Goal: Complete application form

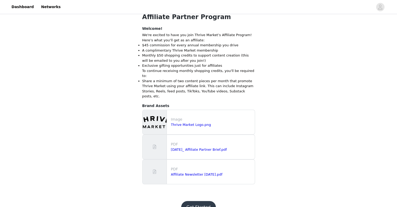
scroll to position [150, 0]
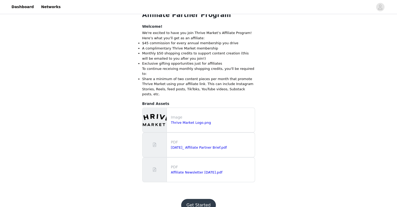
click at [199, 199] on button "Get Started" at bounding box center [198, 205] width 35 height 13
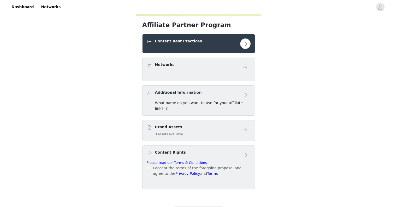
scroll to position [144, 0]
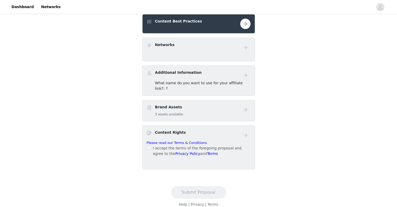
click at [151, 145] on div "I accept the terms of the foregoing proposal and agree to the Privacy Policy an…" at bounding box center [199, 150] width 104 height 11
click at [150, 145] on span at bounding box center [149, 147] width 4 height 4
click at [170, 46] on h4 "Networks" at bounding box center [165, 44] width 20 height 5
click at [224, 74] on div "Additional Information" at bounding box center [194, 74] width 94 height 8
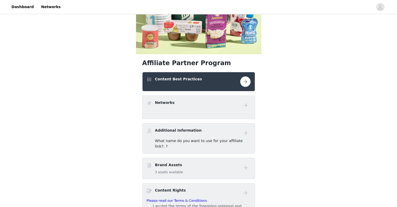
scroll to position [86, 0]
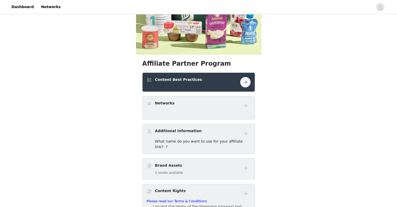
click at [150, 80] on span at bounding box center [149, 80] width 5 height 6
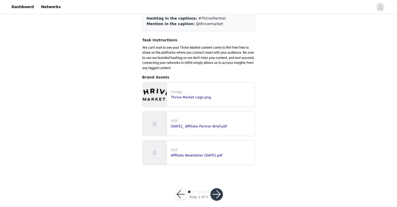
scroll to position [51, 0]
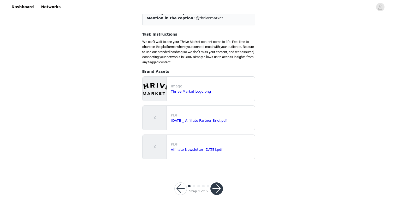
click at [220, 189] on button "button" at bounding box center [217, 188] width 13 height 13
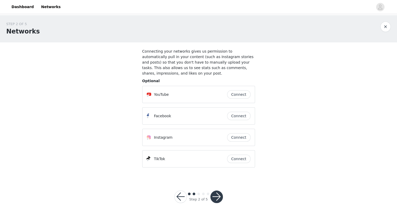
click at [241, 133] on button "Connect" at bounding box center [239, 137] width 24 height 8
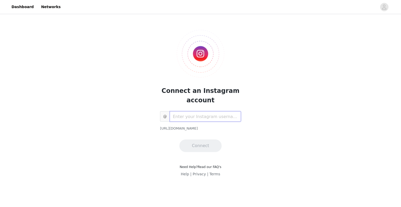
click at [223, 117] on input "text" at bounding box center [205, 116] width 71 height 10
type input "makeitallergyfree"
click at [204, 142] on button "Connect" at bounding box center [200, 145] width 42 height 13
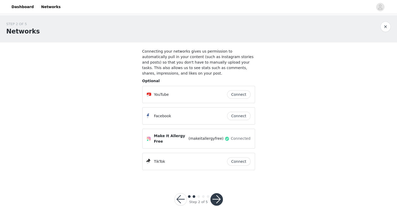
click at [214, 193] on button "button" at bounding box center [217, 199] width 13 height 13
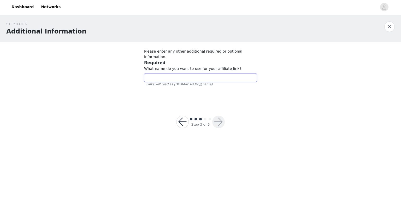
click at [226, 73] on input "text" at bounding box center [200, 77] width 113 height 8
type input "allergyfree"
click at [215, 119] on button "button" at bounding box center [218, 121] width 13 height 13
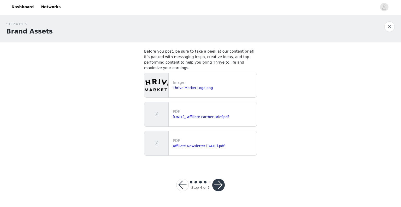
drag, startPoint x: 196, startPoint y: 83, endPoint x: 164, endPoint y: 79, distance: 33.2
click at [164, 79] on img at bounding box center [156, 85] width 24 height 24
click at [180, 86] on link "Thrive Market Logo.png" at bounding box center [193, 88] width 40 height 4
click at [220, 180] on button "button" at bounding box center [218, 184] width 13 height 13
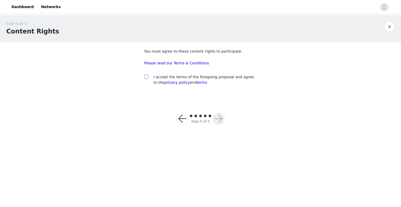
click at [147, 79] on span at bounding box center [146, 76] width 4 height 4
click at [147, 78] on input "checkbox" at bounding box center [146, 76] width 4 height 4
checkbox input "true"
click at [222, 122] on button "button" at bounding box center [218, 118] width 13 height 13
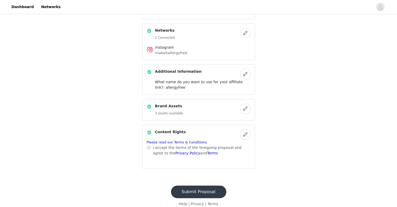
scroll to position [166, 0]
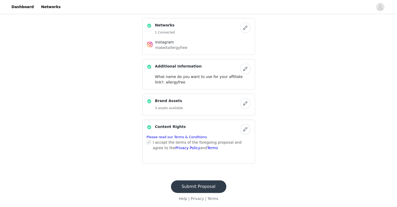
click at [207, 186] on button "Submit Proposal" at bounding box center [198, 186] width 55 height 13
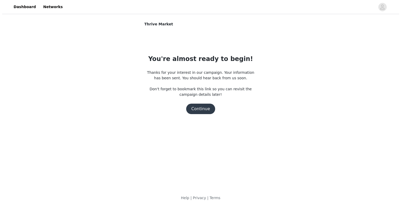
scroll to position [0, 0]
click at [204, 108] on button "Continue" at bounding box center [200, 108] width 29 height 10
